Goal: Information Seeking & Learning: Find specific page/section

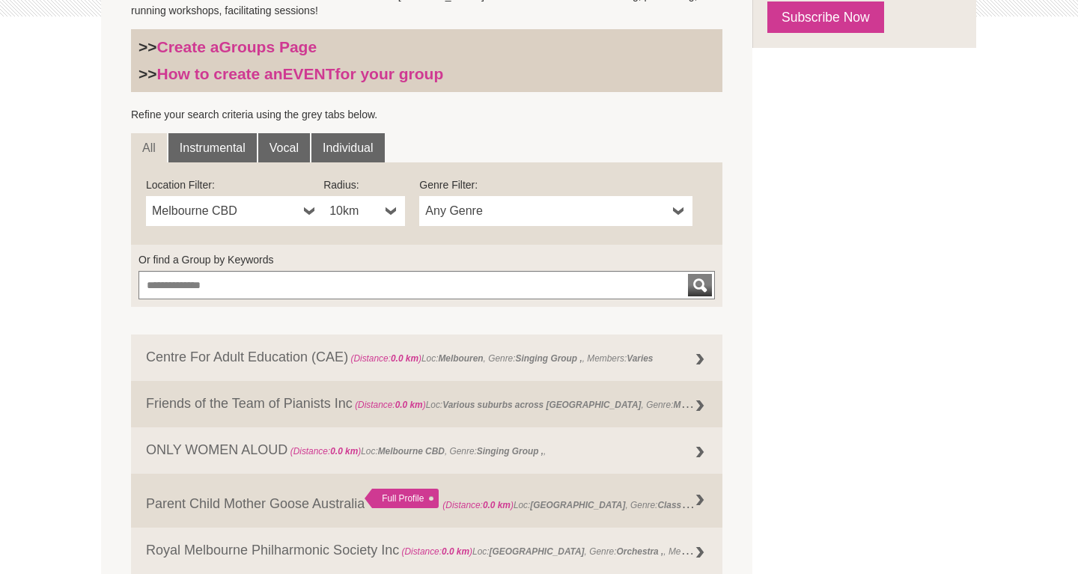
scroll to position [432, 0]
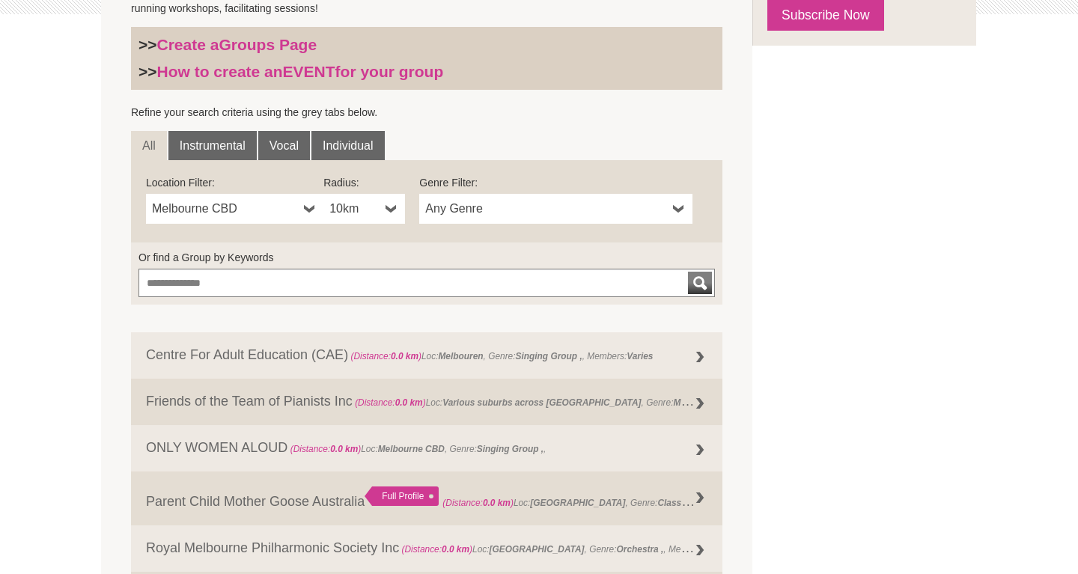
click at [290, 207] on span "Melbourne CBD" at bounding box center [225, 209] width 146 height 18
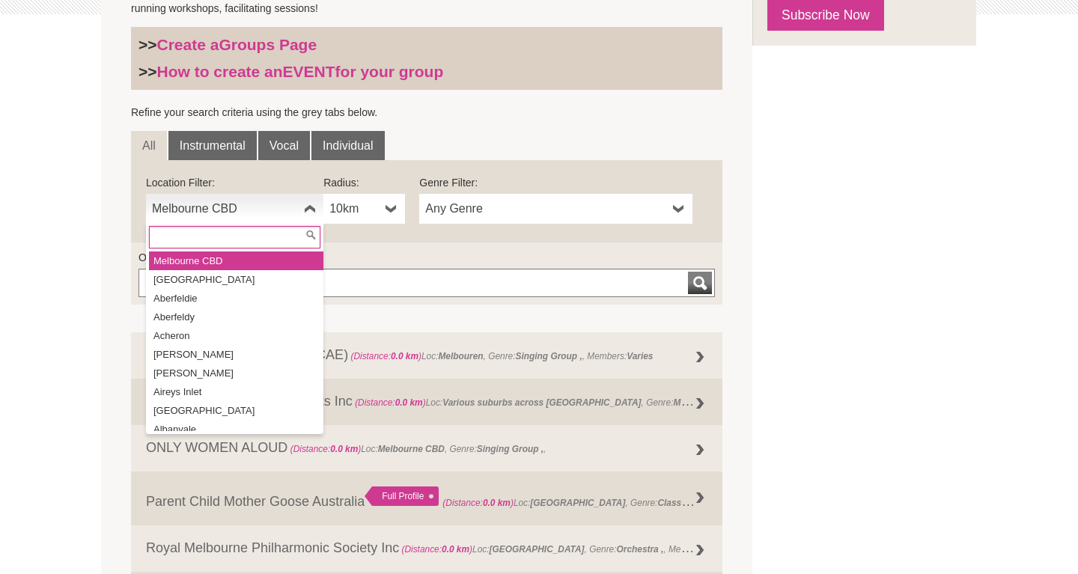
click at [270, 238] on input "text" at bounding box center [234, 237] width 171 height 22
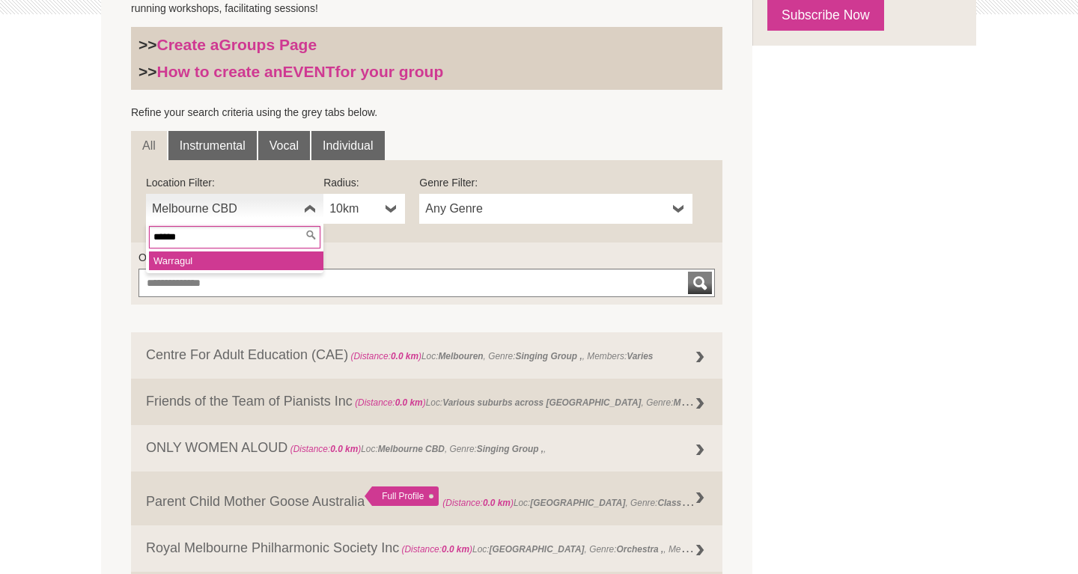
type input "******"
click at [201, 261] on li "Warrag ul" at bounding box center [236, 261] width 174 height 19
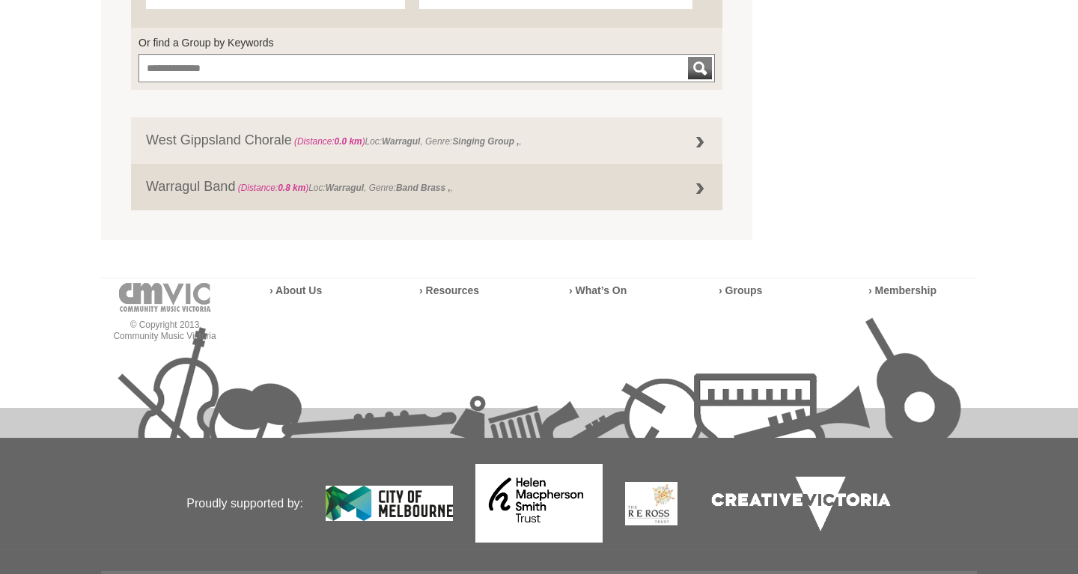
scroll to position [676, 0]
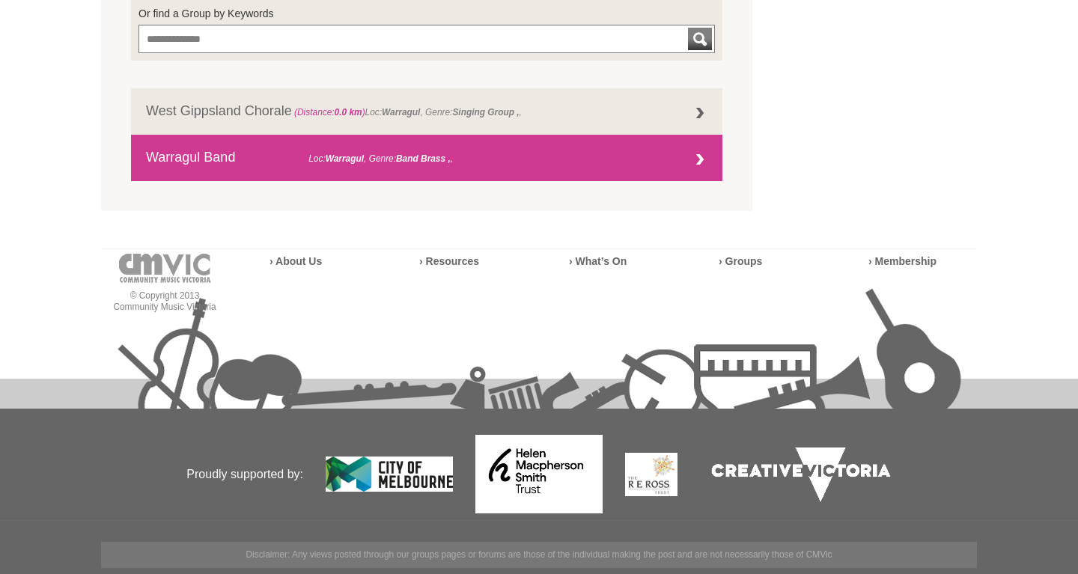
click at [437, 162] on strong "Band Brass ," at bounding box center [423, 158] width 55 height 10
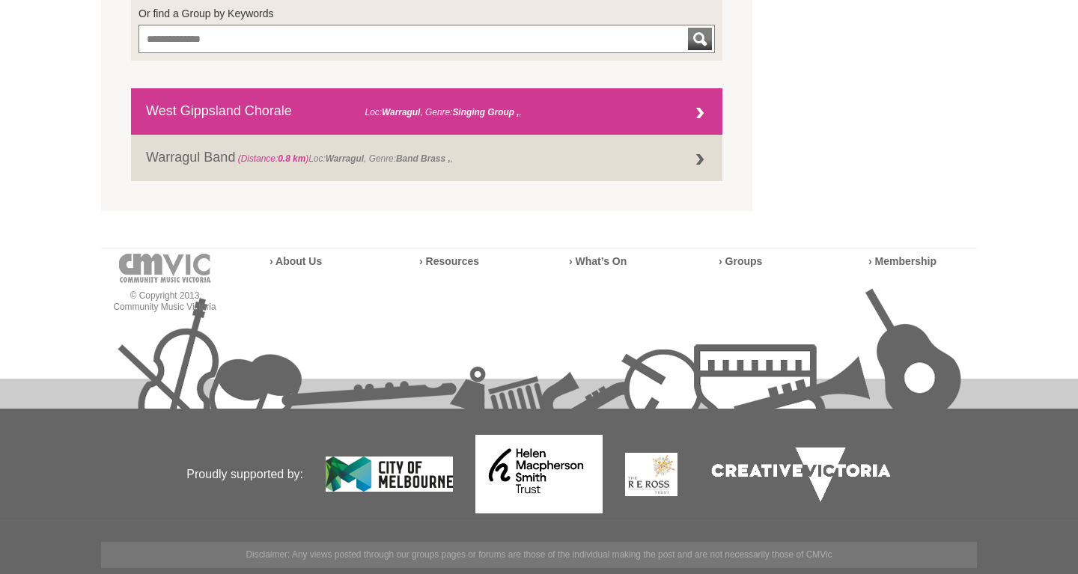
click at [494, 123] on link "West Gippsland Chorale (Distance: 0.0 km ) Loc: [GEOGRAPHIC_DATA] , Genre: Sing…" at bounding box center [426, 111] width 591 height 46
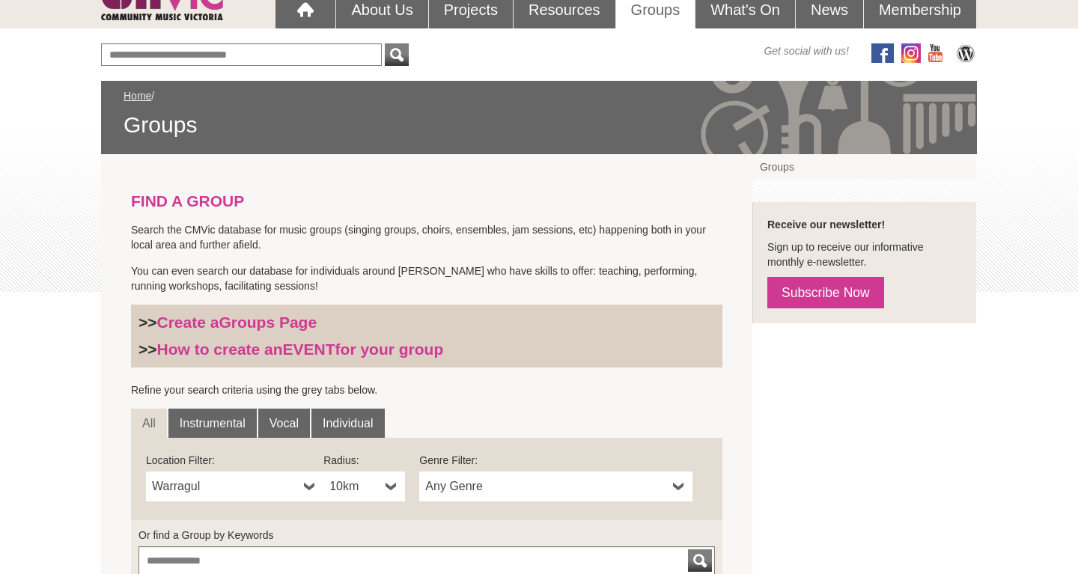
scroll to position [96, 0]
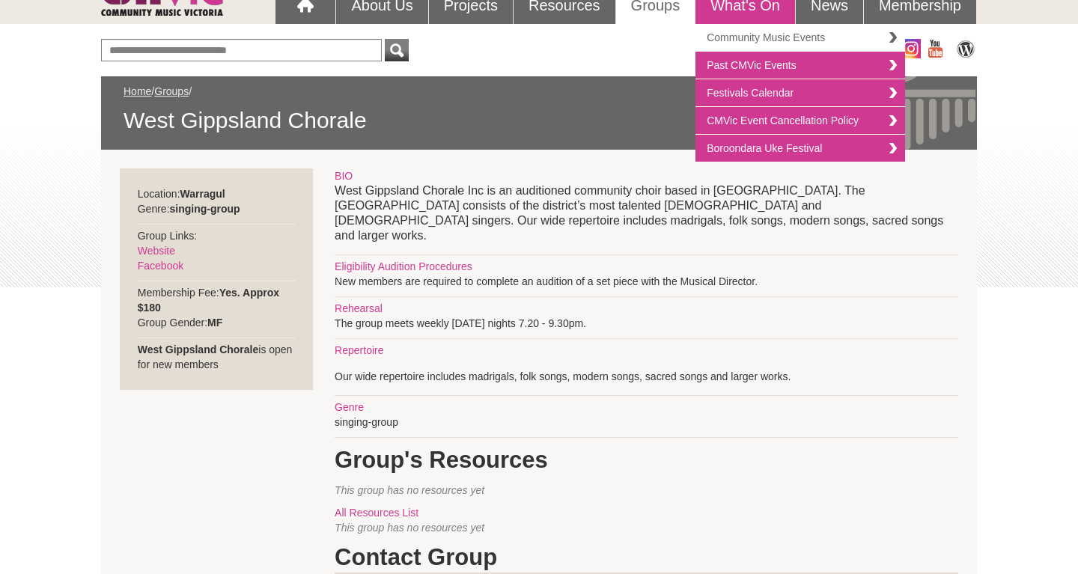
scroll to position [159, 0]
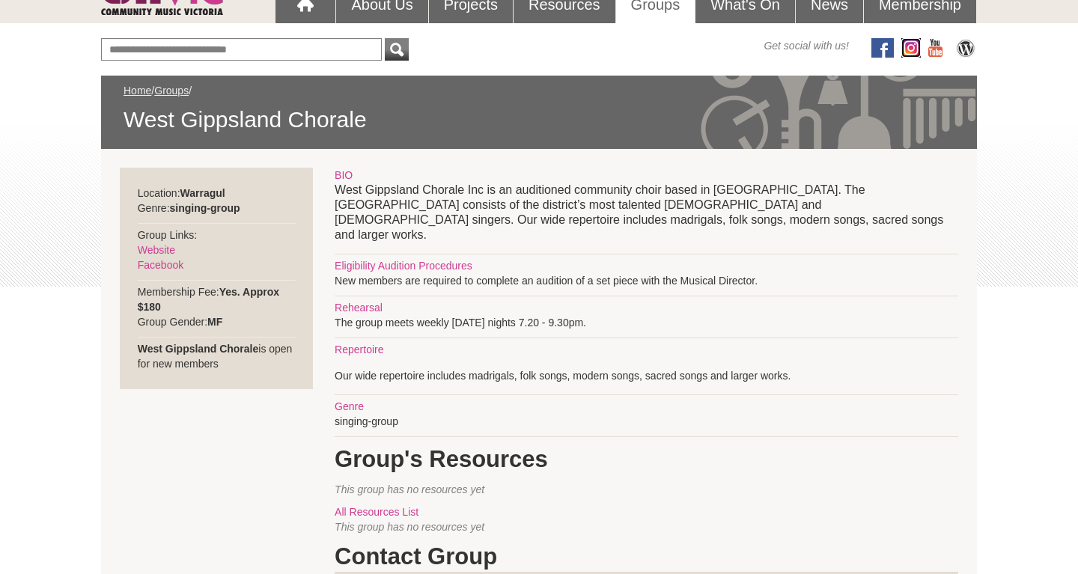
click at [913, 43] on img at bounding box center [910, 47] width 19 height 19
